Goal: Transaction & Acquisition: Purchase product/service

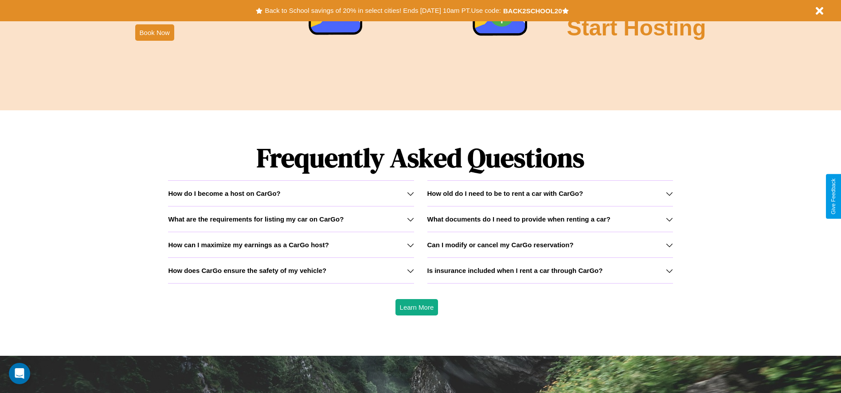
scroll to position [1272, 0]
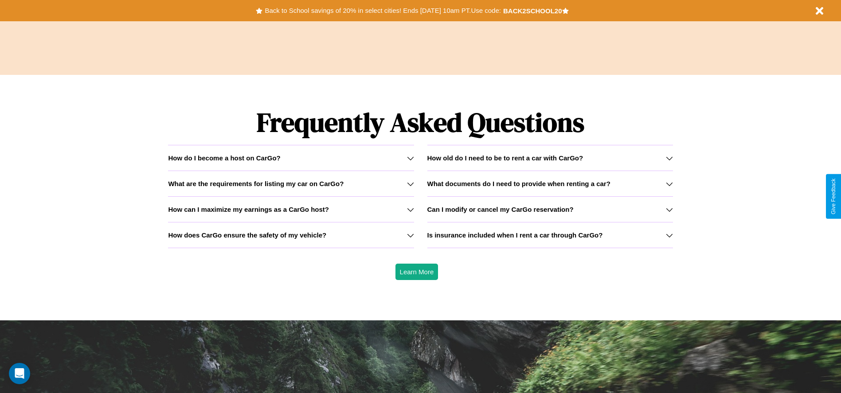
click at [410, 235] on icon at bounding box center [410, 235] width 7 height 7
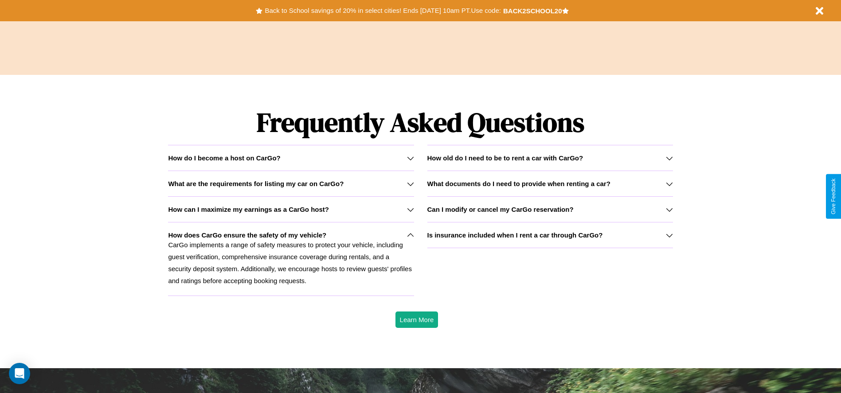
click at [291, 209] on h3 "How can I maximize my earnings as a CarGo host?" at bounding box center [248, 210] width 161 height 8
click at [669, 184] on icon at bounding box center [669, 183] width 7 height 7
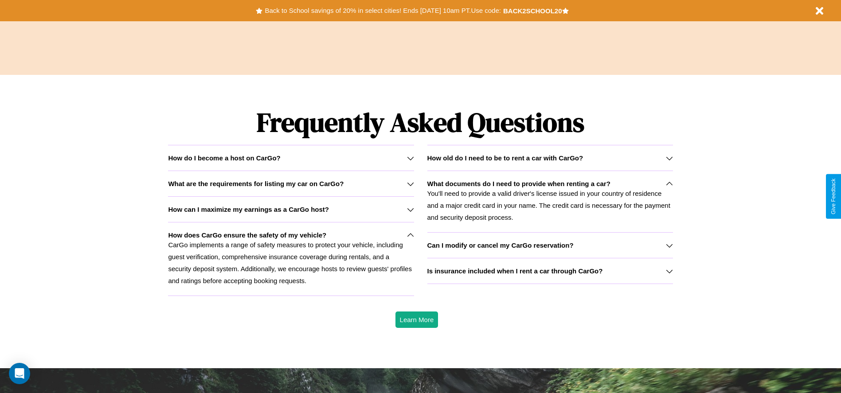
click at [550, 158] on h3 "How old do I need to be to rent a car with CarGo?" at bounding box center [505, 158] width 156 height 8
click at [383, 11] on button "Back to School savings of 20% in select cities! Ends [DATE] 10am PT. Use code:" at bounding box center [382, 10] width 240 height 12
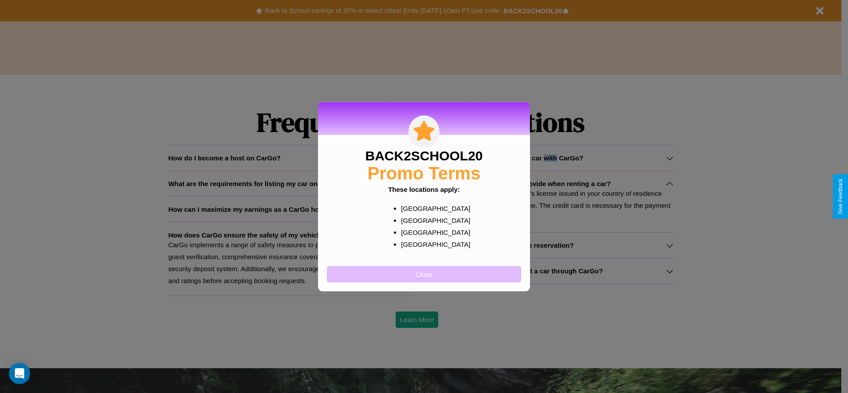
click at [424, 274] on button "Close" at bounding box center [424, 274] width 194 height 16
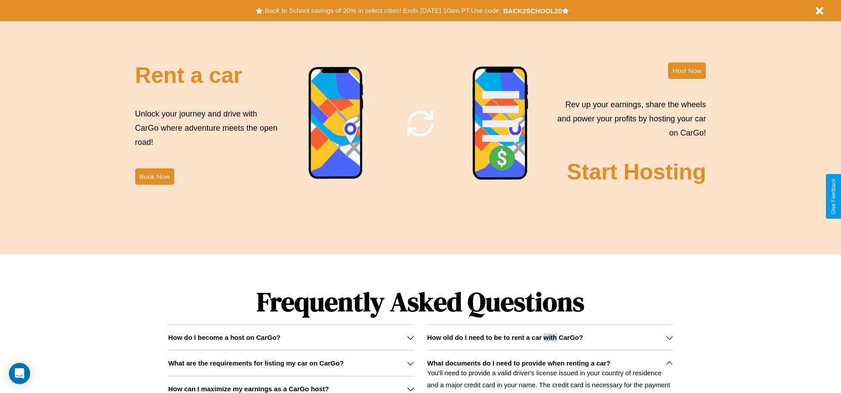
scroll to position [774, 0]
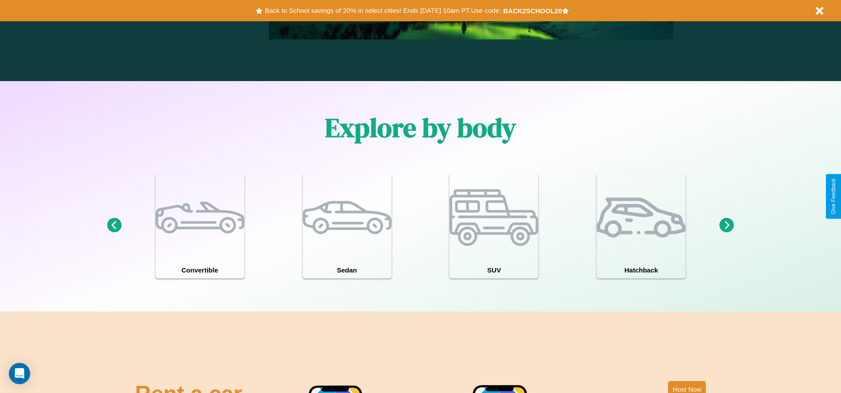
click at [727, 226] on icon at bounding box center [727, 225] width 15 height 15
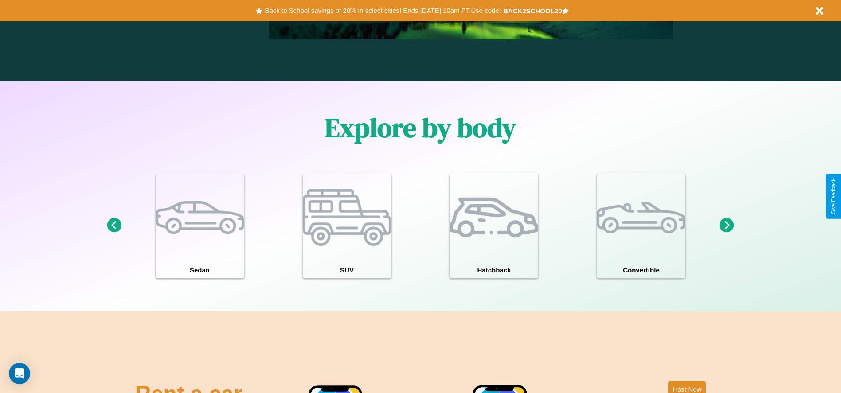
click at [727, 226] on icon at bounding box center [727, 225] width 15 height 15
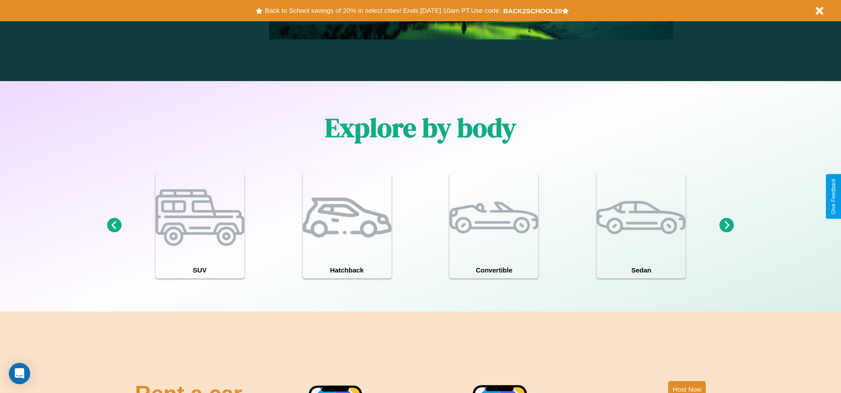
click at [727, 226] on icon at bounding box center [727, 225] width 15 height 15
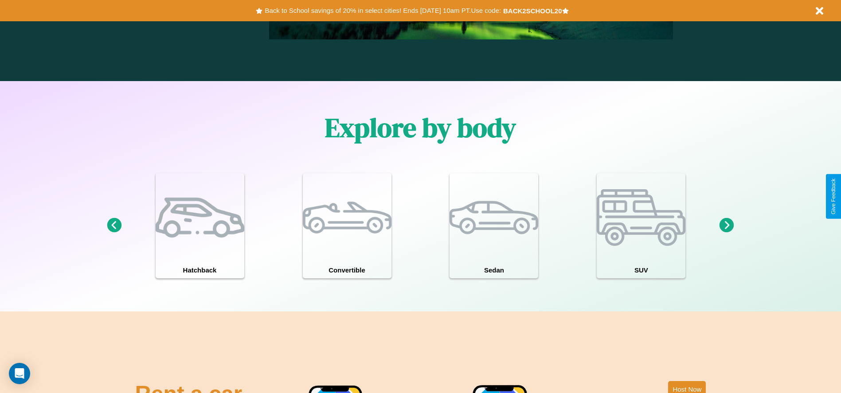
click at [727, 226] on icon at bounding box center [727, 225] width 15 height 15
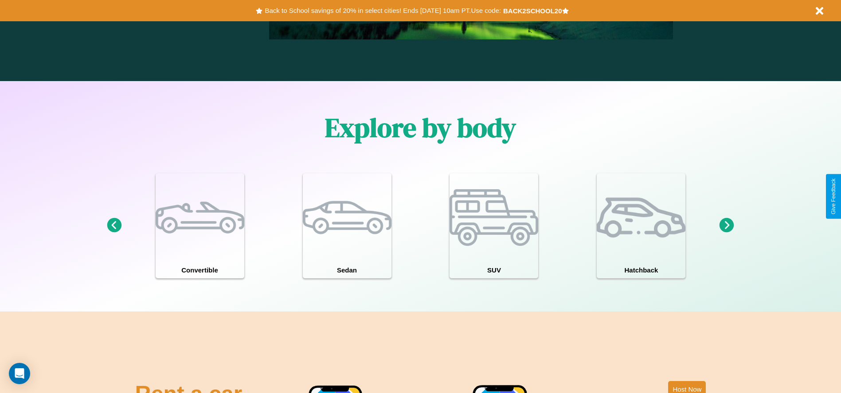
click at [727, 226] on icon at bounding box center [727, 225] width 15 height 15
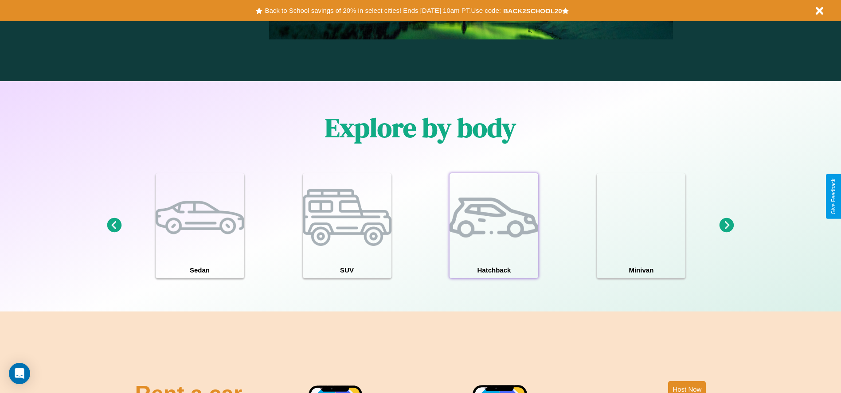
click at [494, 226] on div at bounding box center [494, 217] width 89 height 89
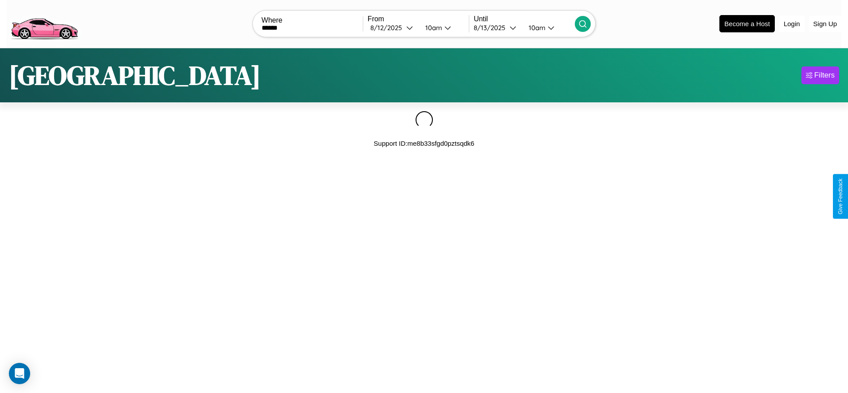
type input "******"
click at [583, 23] on icon at bounding box center [582, 24] width 9 height 9
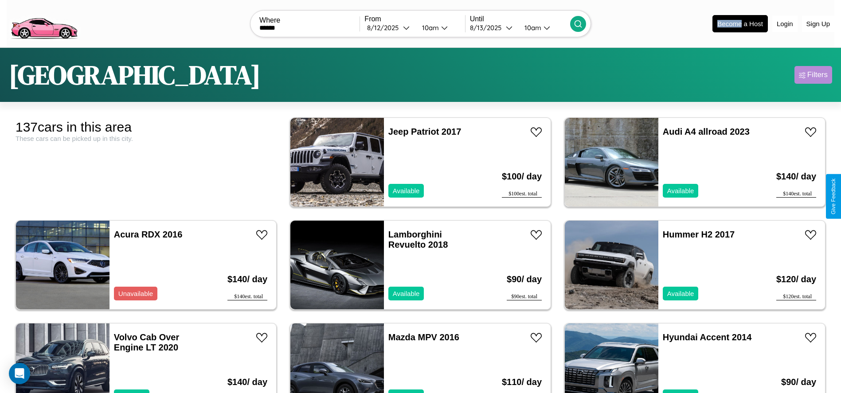
click at [813, 75] on div "Filters" at bounding box center [817, 74] width 20 height 9
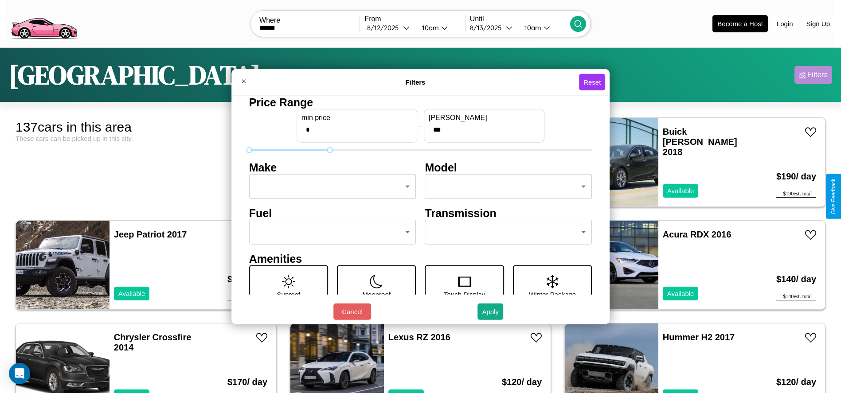
type input "***"
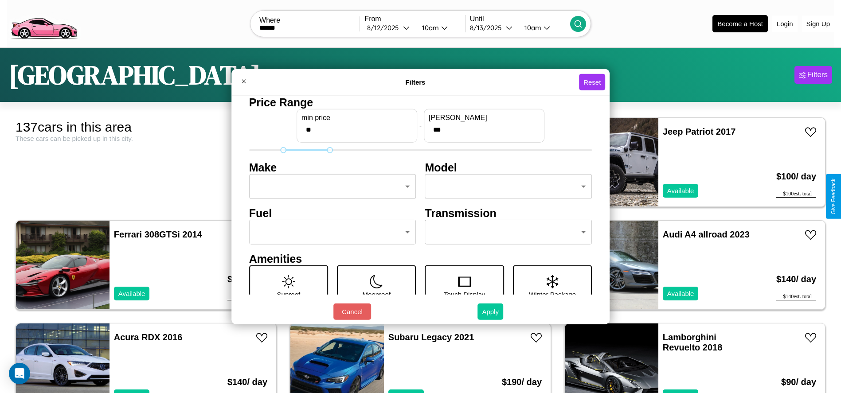
type input "**"
click at [491, 312] on button "Apply" at bounding box center [490, 312] width 26 height 16
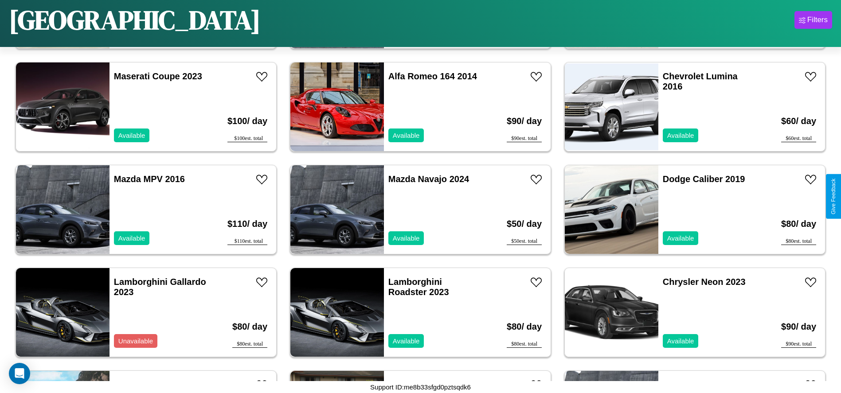
scroll to position [407, 0]
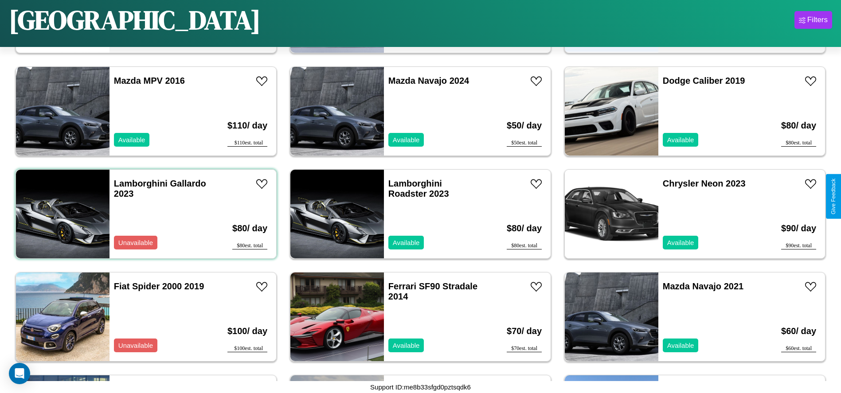
click at [145, 214] on div "Lamborghini Gallardo 2023 Unavailable" at bounding box center [161, 214] width 102 height 89
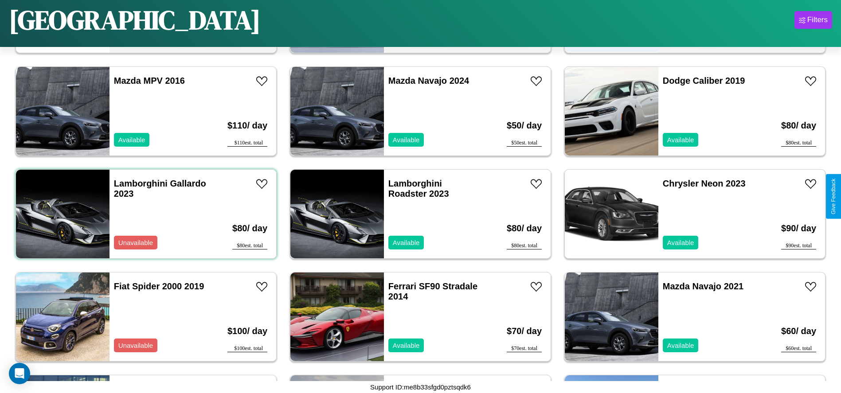
click at [145, 214] on div "Lamborghini Gallardo 2023 Unavailable" at bounding box center [161, 214] width 102 height 89
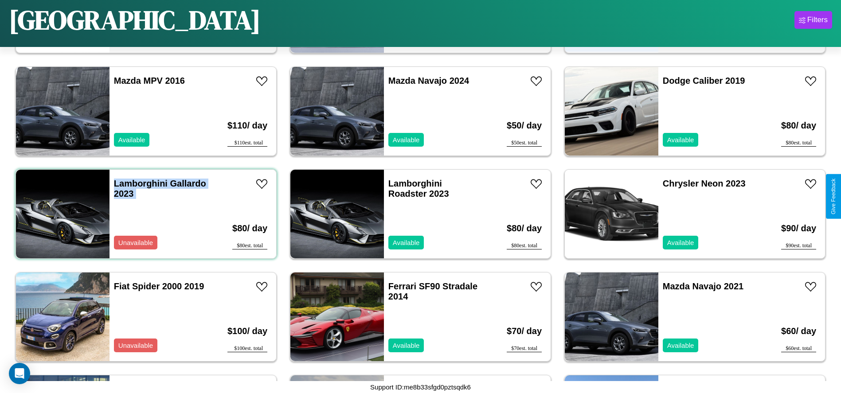
click at [145, 214] on div "Lamborghini Gallardo 2023 Unavailable" at bounding box center [161, 214] width 102 height 89
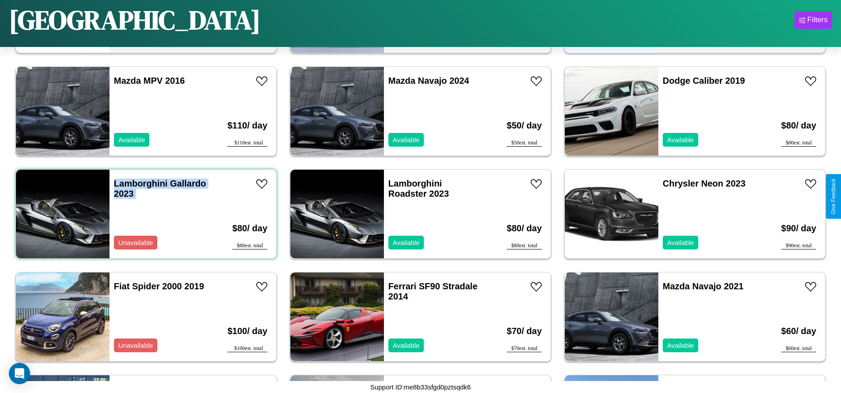
click at [145, 214] on div "Lamborghini Gallardo 2023 Unavailable" at bounding box center [161, 214] width 102 height 89
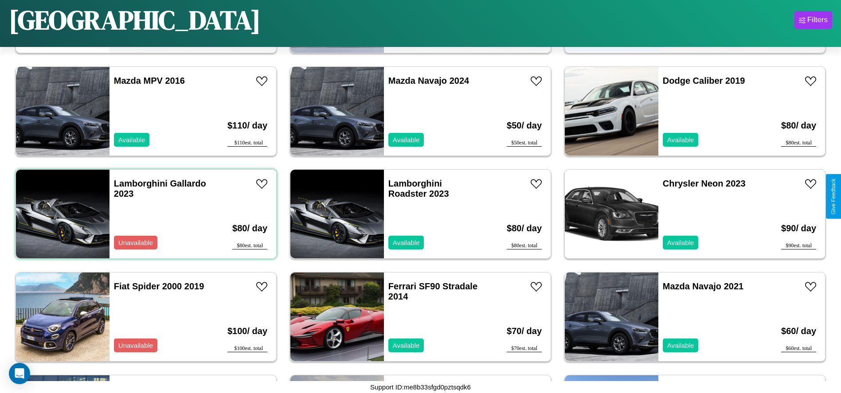
click at [145, 214] on div "Lamborghini Gallardo 2023 Unavailable" at bounding box center [161, 214] width 102 height 89
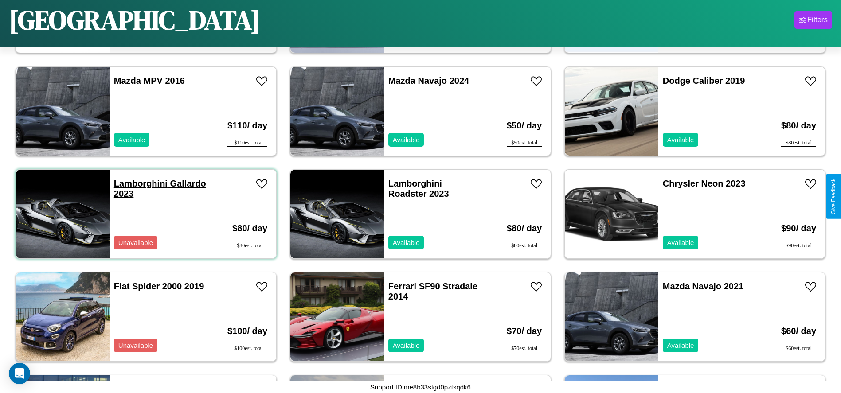
click at [140, 184] on link "Lamborghini Gallardo 2023" at bounding box center [160, 189] width 92 height 20
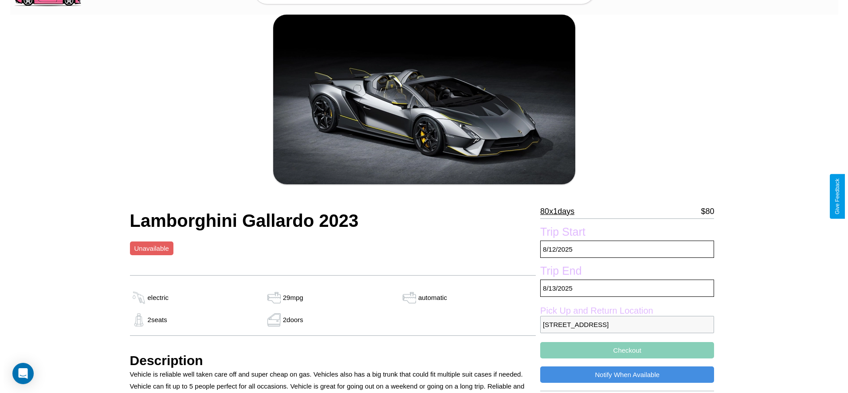
scroll to position [86, 0]
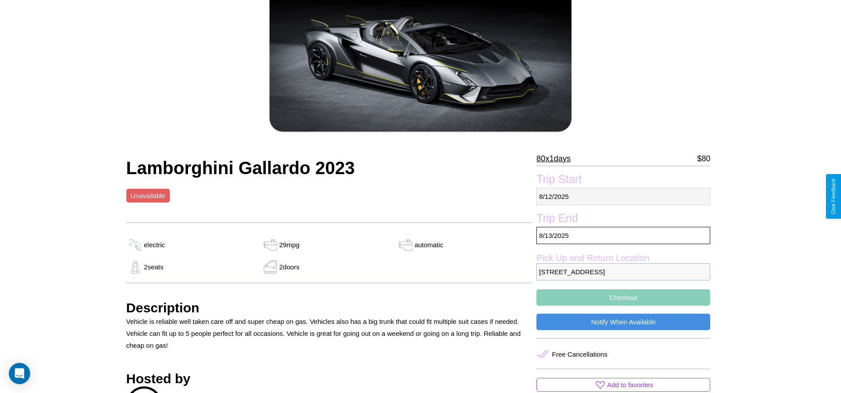
click at [623, 196] on p "8 / 12 / 2025" at bounding box center [623, 196] width 174 height 17
select select "*"
select select "****"
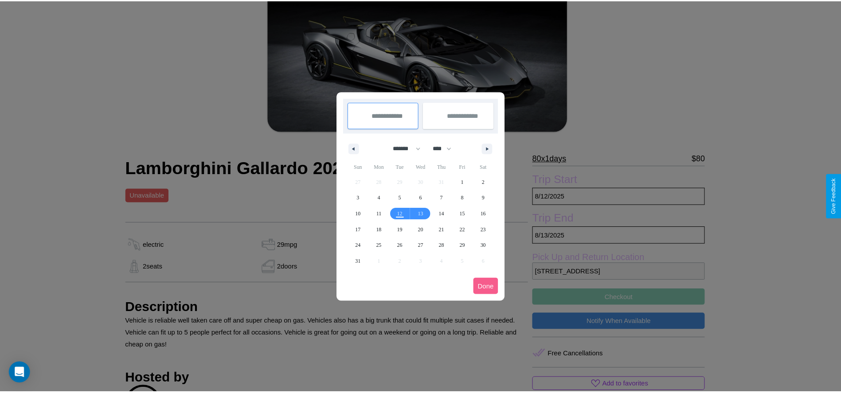
scroll to position [0, 0]
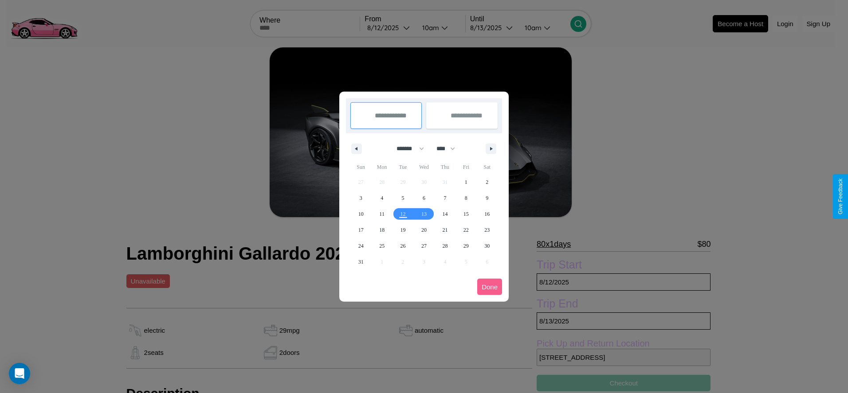
click at [389, 27] on div at bounding box center [424, 196] width 848 height 393
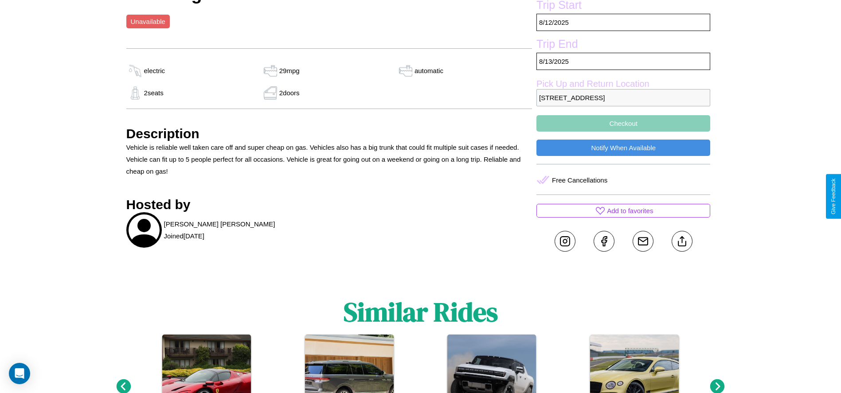
scroll to position [286, 0]
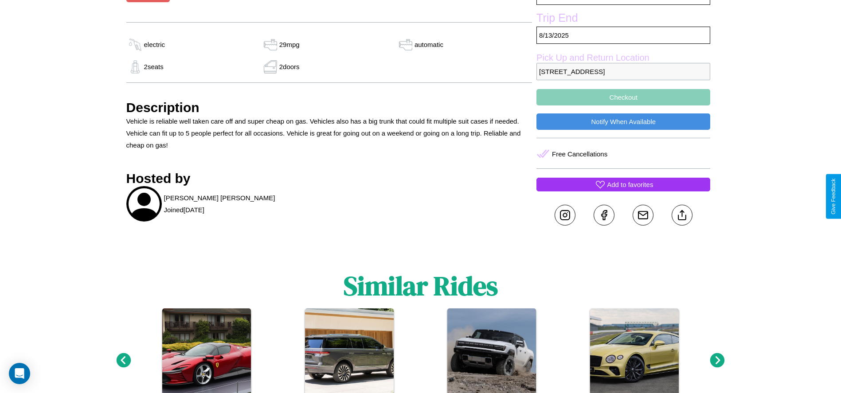
click at [623, 191] on p "Add to favorites" at bounding box center [630, 185] width 46 height 12
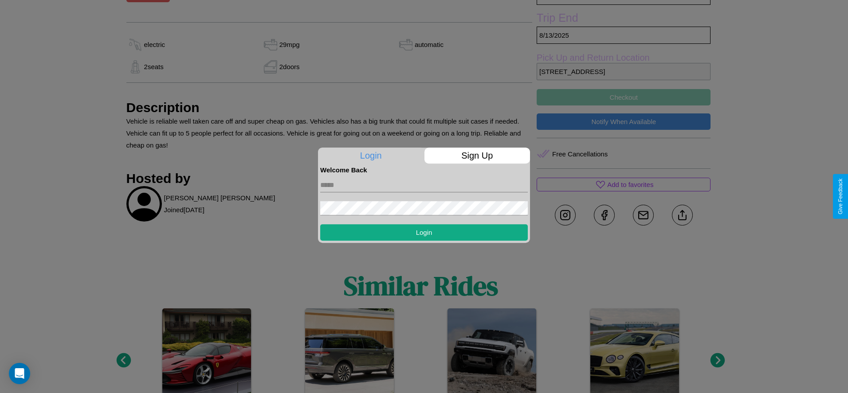
click at [477, 156] on p "Sign Up" at bounding box center [477, 156] width 106 height 16
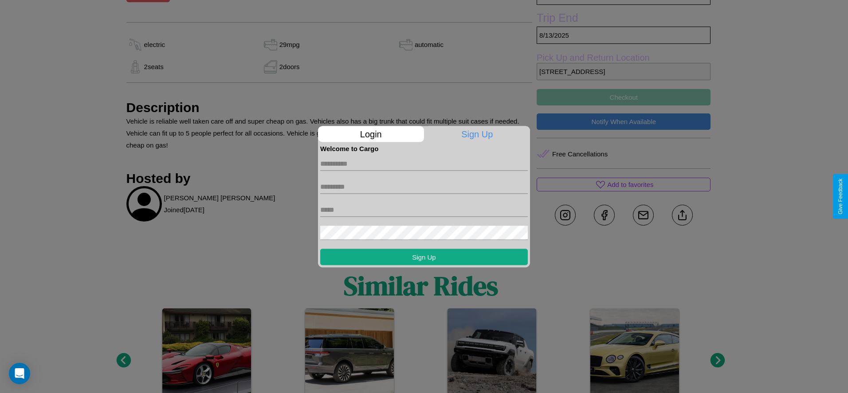
click at [424, 164] on input "text" at bounding box center [423, 164] width 207 height 14
type input "*******"
click at [424, 187] on input "text" at bounding box center [423, 187] width 207 height 14
type input "********"
click at [424, 210] on input "text" at bounding box center [423, 210] width 207 height 14
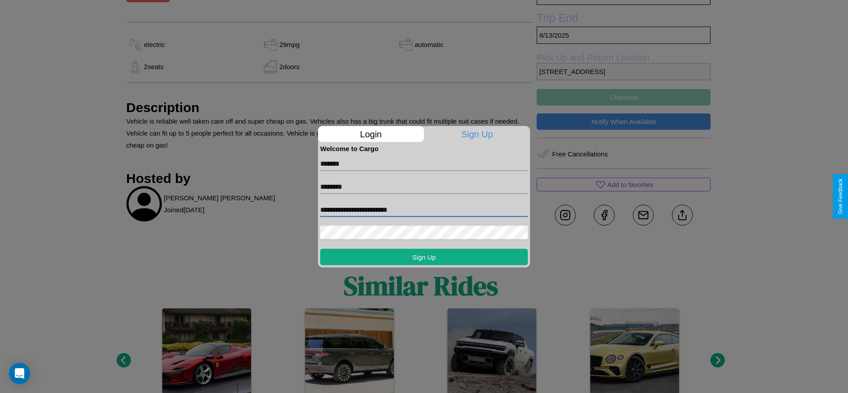
type input "**********"
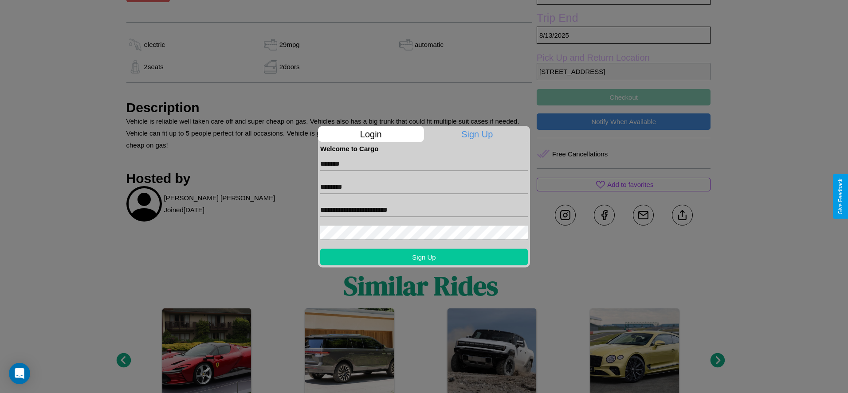
click at [424, 257] on button "Sign Up" at bounding box center [423, 257] width 207 height 16
